Goal: Submit feedback/report problem

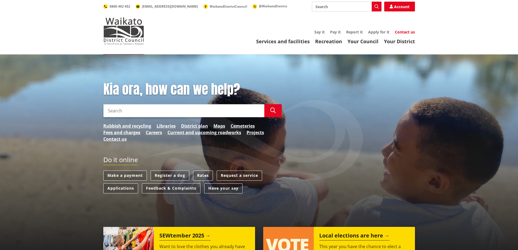
click at [404, 30] on link "Contact us" at bounding box center [405, 31] width 20 height 5
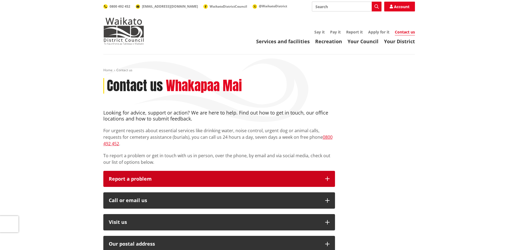
click at [326, 176] on icon "button" at bounding box center [327, 178] width 4 height 4
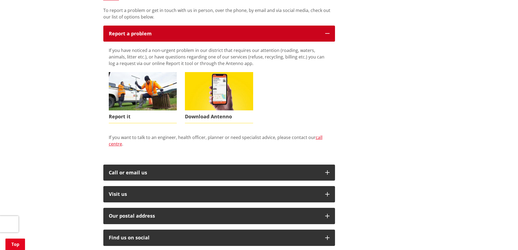
scroll to position [163, 0]
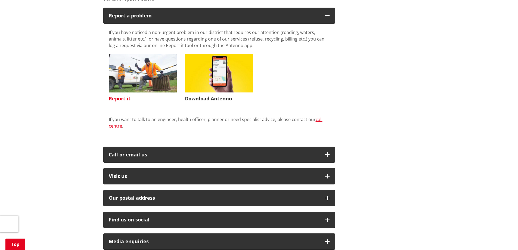
click at [128, 79] on img at bounding box center [143, 73] width 68 height 38
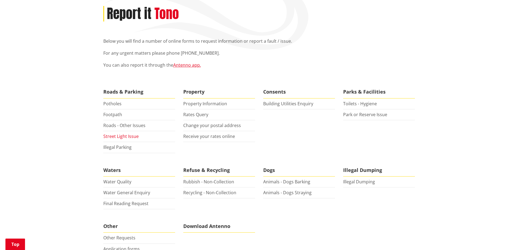
scroll to position [82, 0]
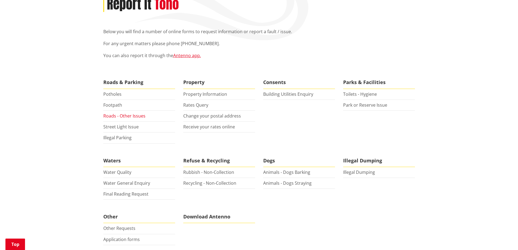
click at [111, 114] on link "Roads - Other Issues" at bounding box center [124, 116] width 42 height 6
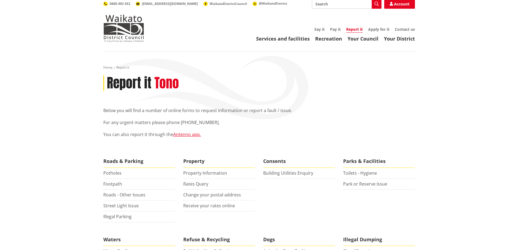
scroll to position [0, 0]
